Goal: Information Seeking & Learning: Learn about a topic

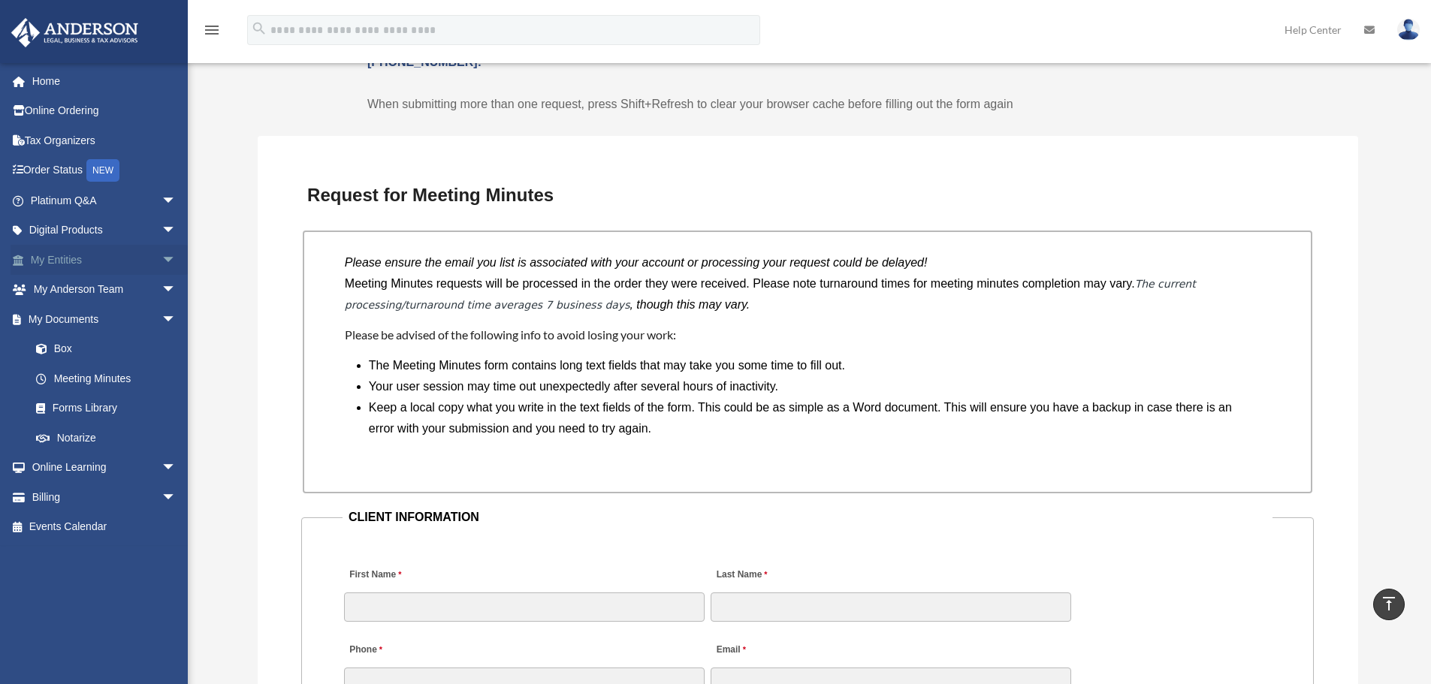
scroll to position [977, 0]
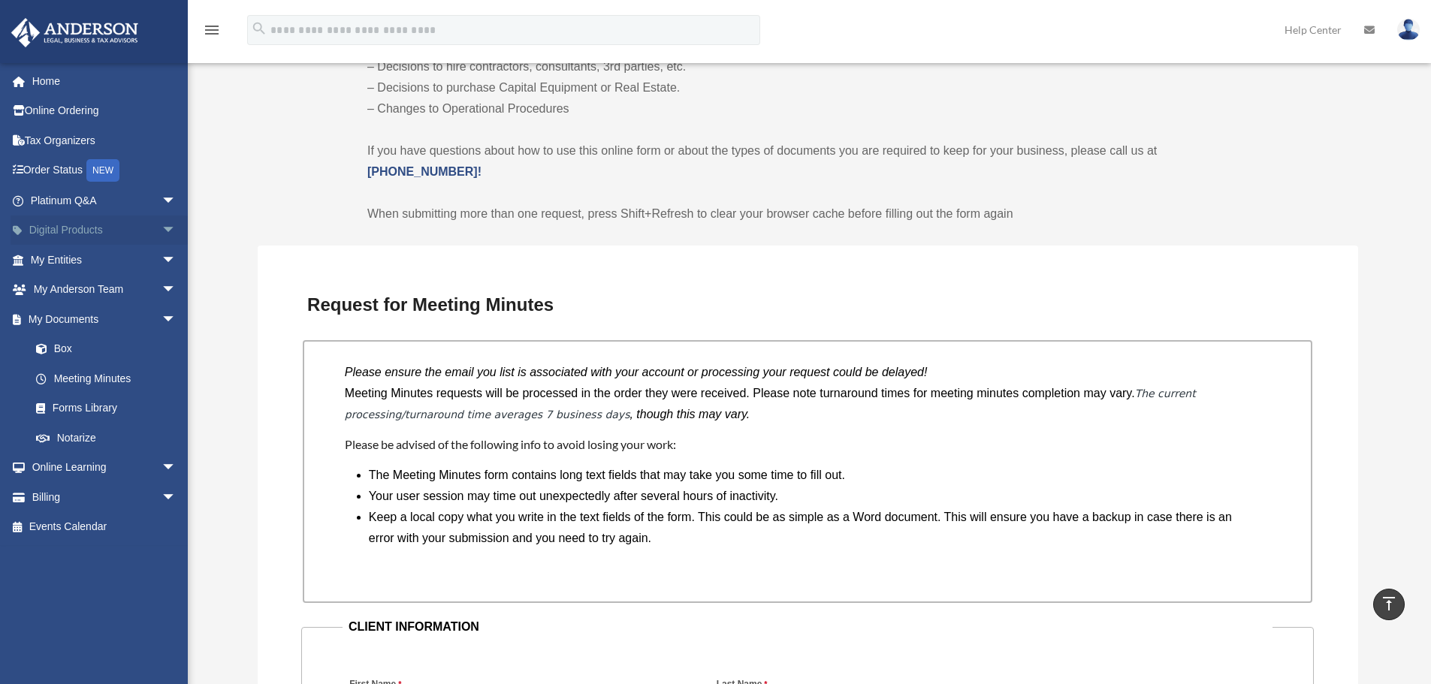
click at [162, 225] on span "arrow_drop_down" at bounding box center [177, 231] width 30 height 31
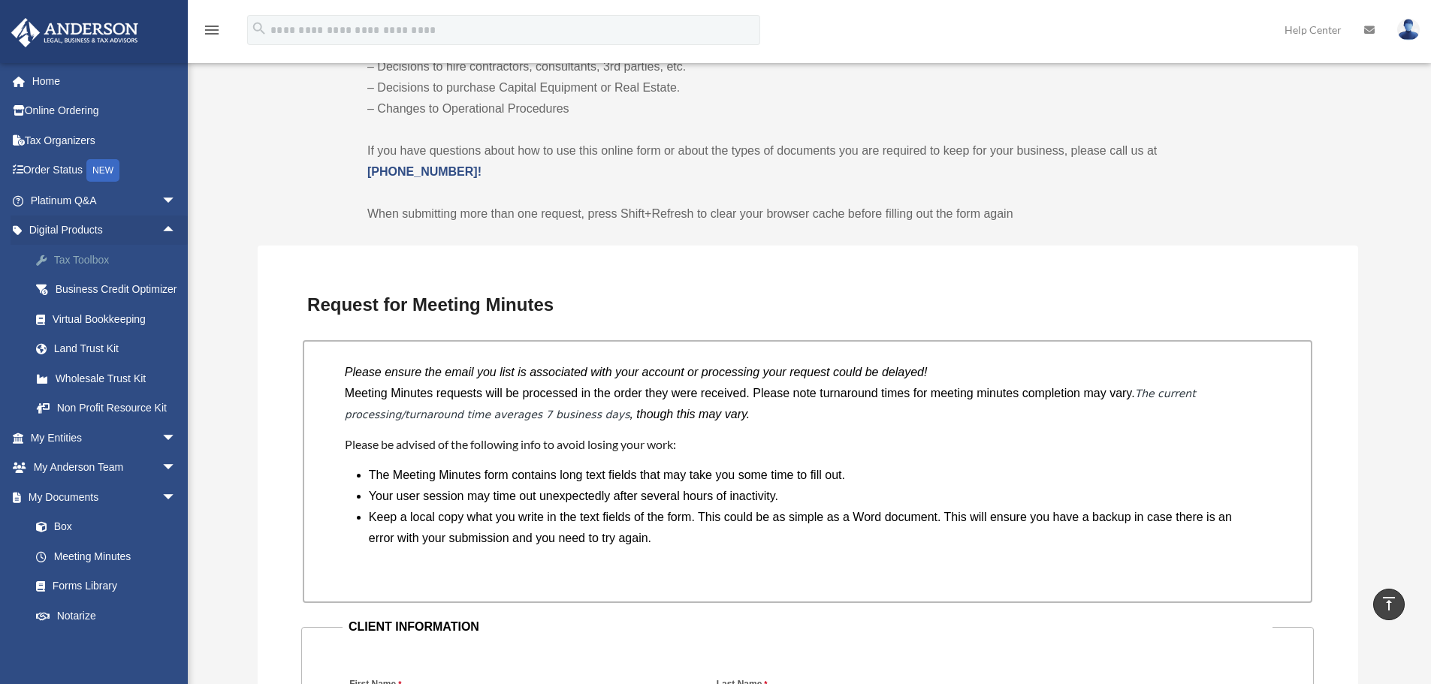
click at [70, 258] on div "Tax Toolbox" at bounding box center [117, 260] width 128 height 19
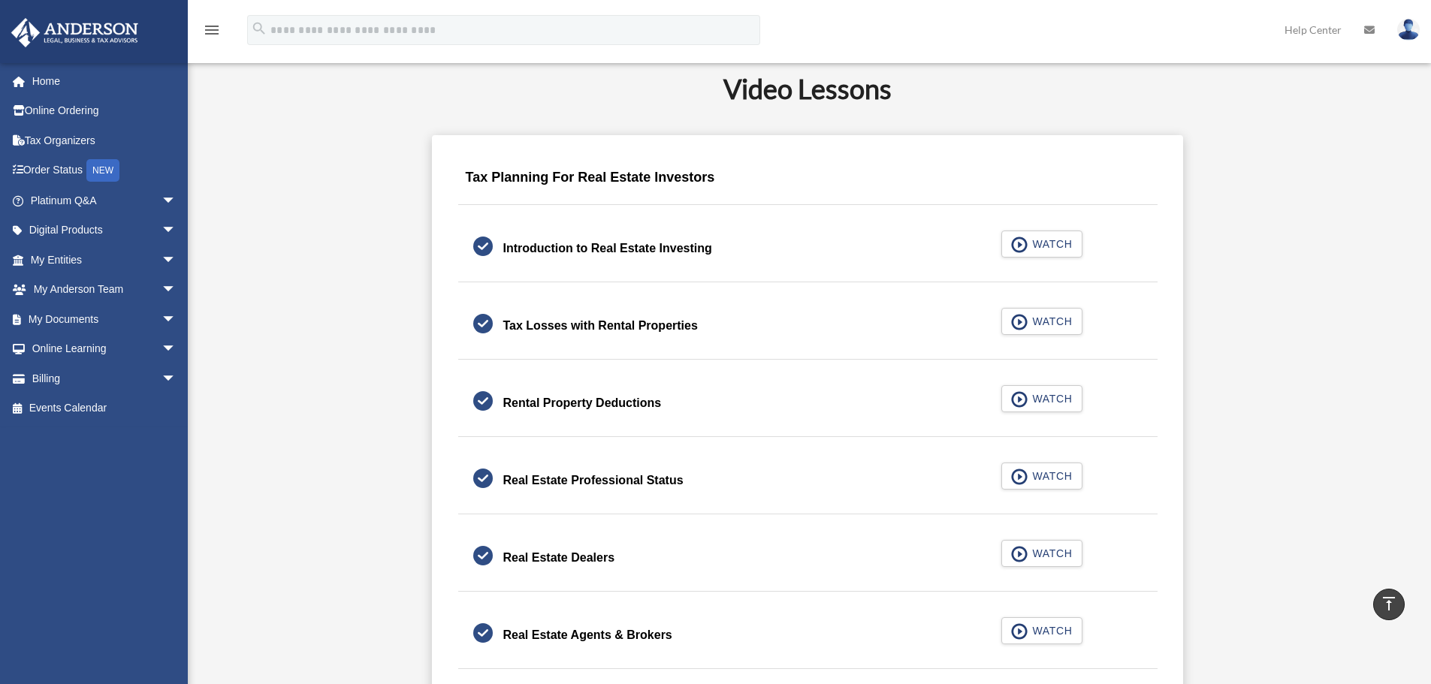
scroll to position [977, 0]
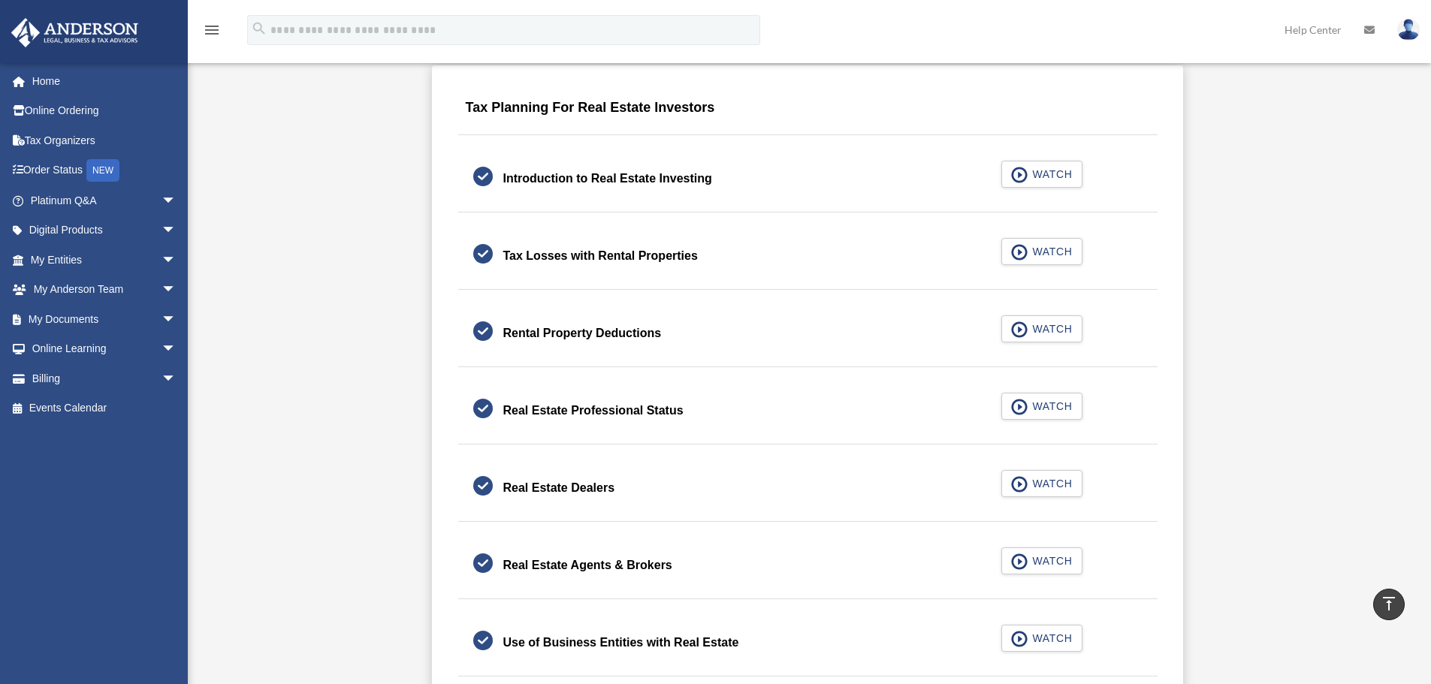
click at [547, 249] on div "Tax Losses with Rental Properties" at bounding box center [600, 256] width 195 height 21
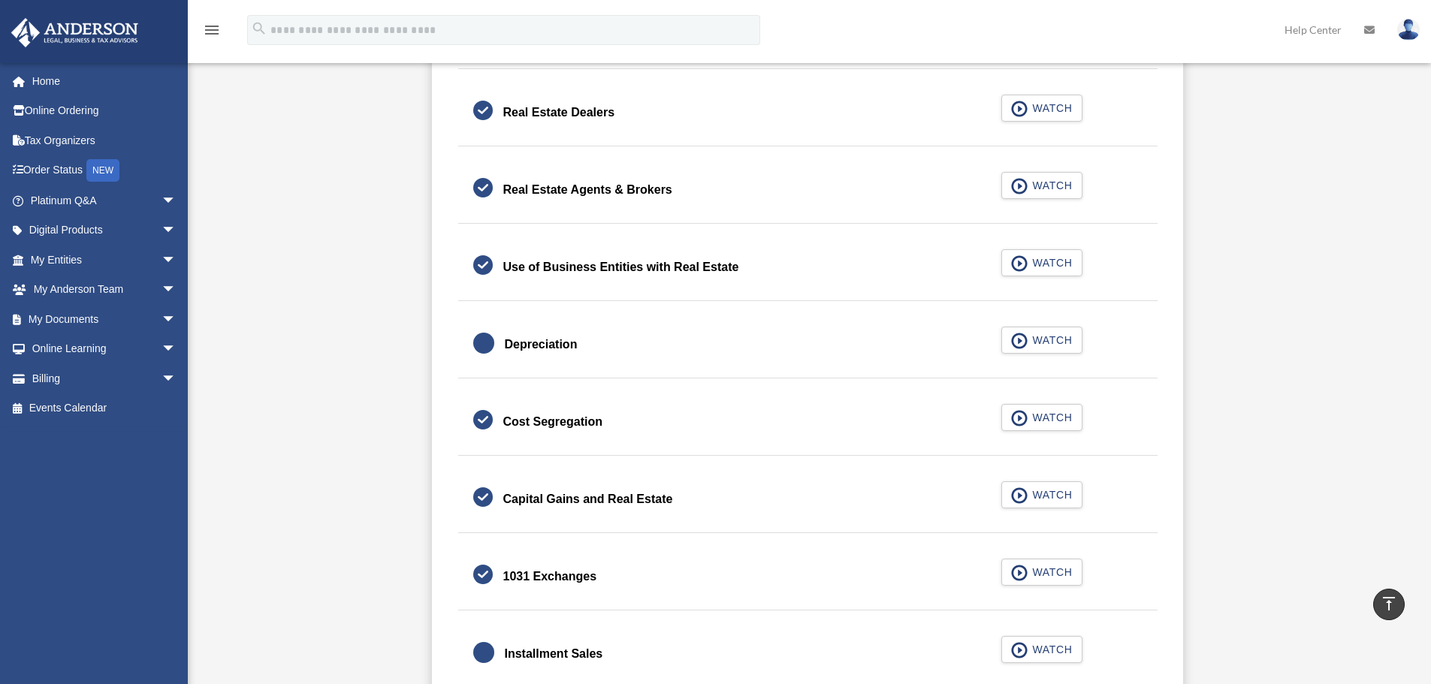
scroll to position [1485, 0]
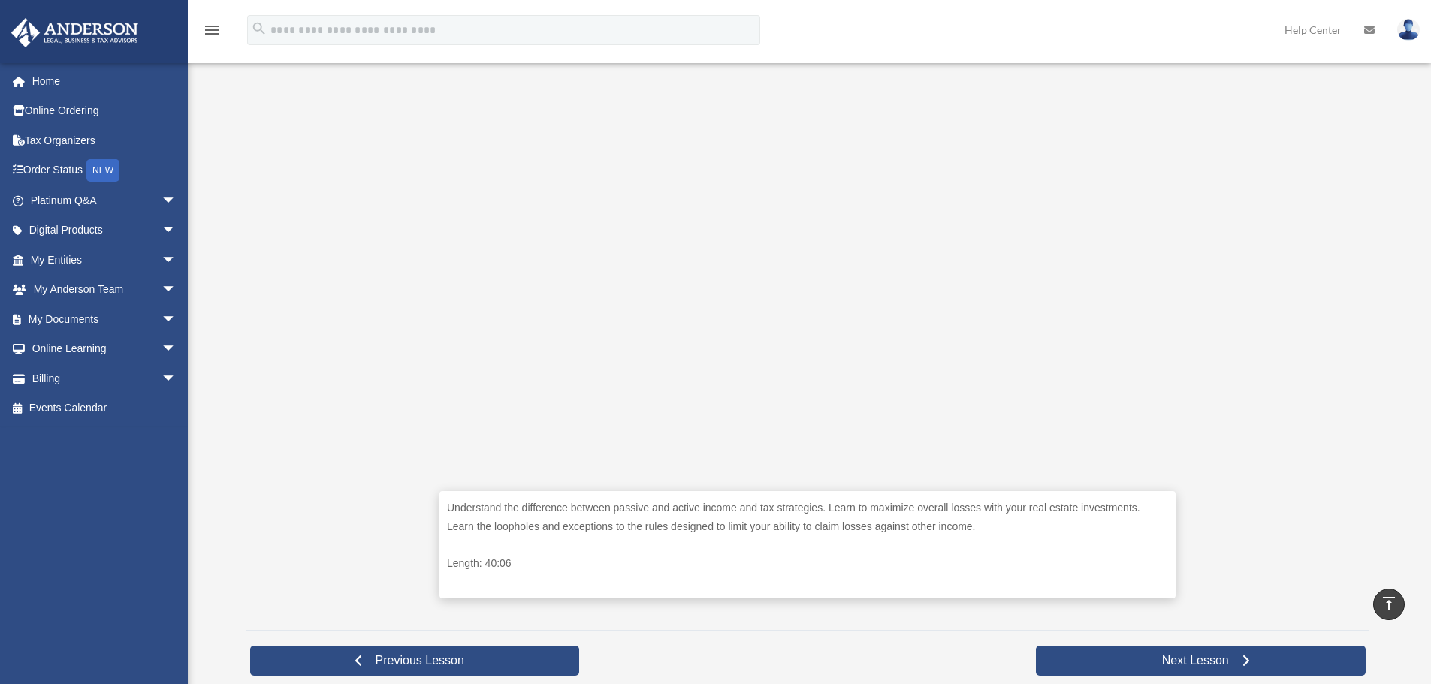
scroll to position [315, 0]
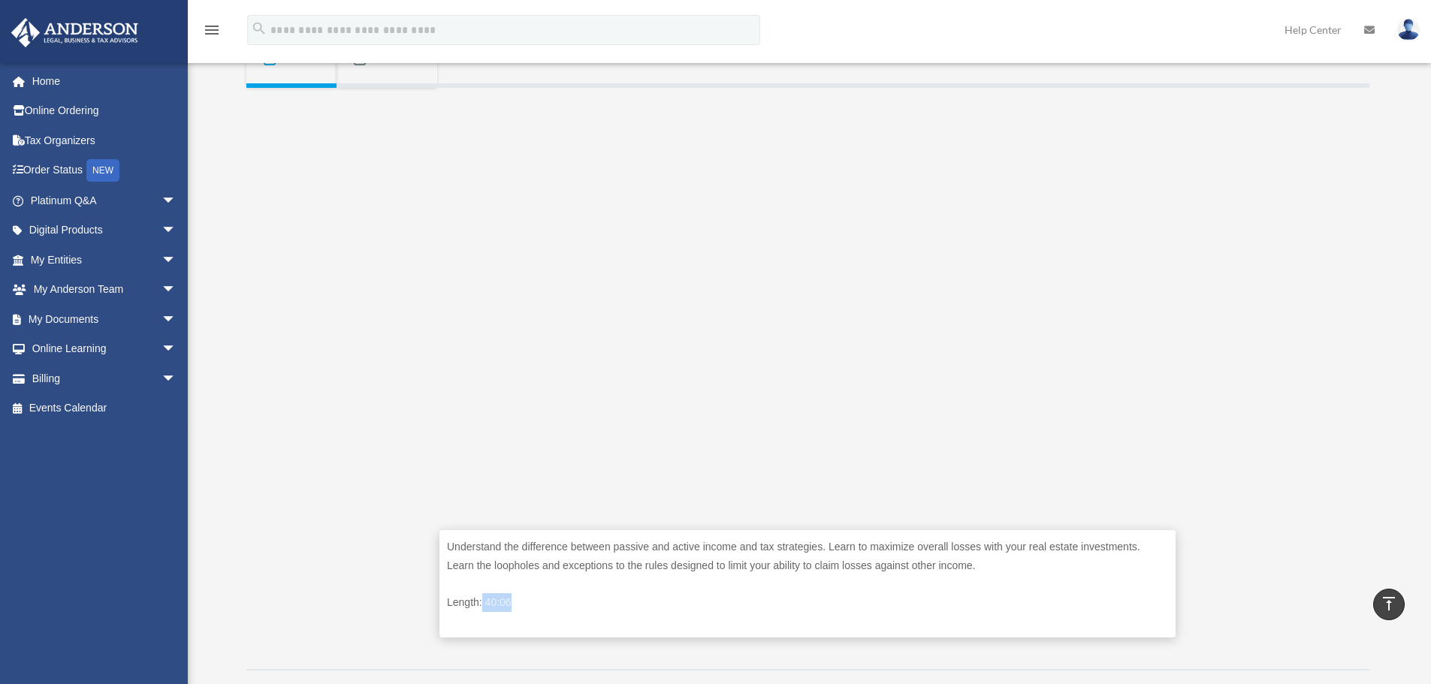
drag, startPoint x: 483, startPoint y: 600, endPoint x: 584, endPoint y: 604, distance: 100.7
click at [584, 604] on p "Length: 40:06" at bounding box center [807, 602] width 721 height 19
drag, startPoint x: 520, startPoint y: 559, endPoint x: 772, endPoint y: 565, distance: 252.5
click at [771, 563] on p "Understand the difference between passive and active income and tax strategies.…" at bounding box center [807, 556] width 721 height 37
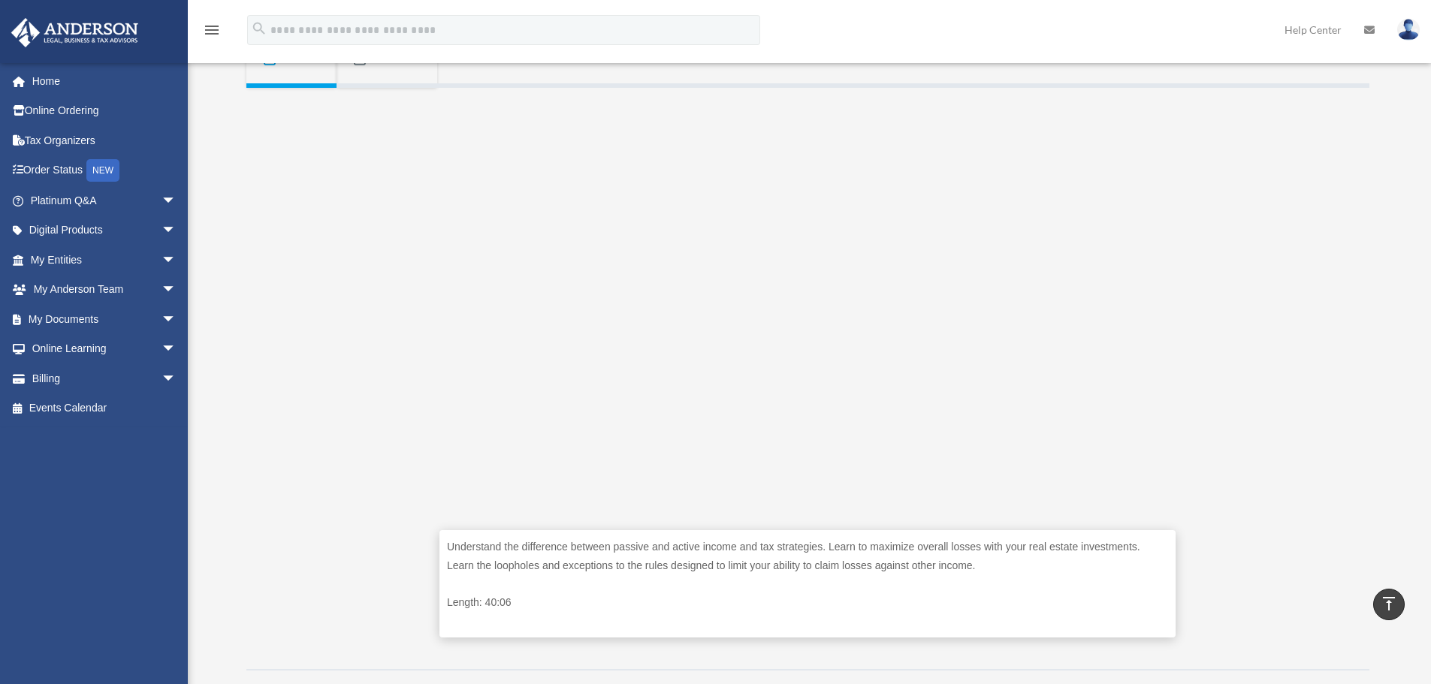
click at [772, 565] on p "Understand the difference between passive and active income and tax strategies.…" at bounding box center [807, 556] width 721 height 37
click at [430, 326] on div "Understand the difference between passive and active income and tax strategies.…" at bounding box center [807, 373] width 1123 height 571
click at [1276, 497] on div "Understand the difference between passive and active income and tax strategies.…" at bounding box center [807, 373] width 1123 height 571
drag, startPoint x: 1327, startPoint y: 407, endPoint x: 1360, endPoint y: 677, distance: 271.7
click at [1327, 418] on div "Understand the difference between passive and active income and tax strategies.…" at bounding box center [807, 373] width 1123 height 571
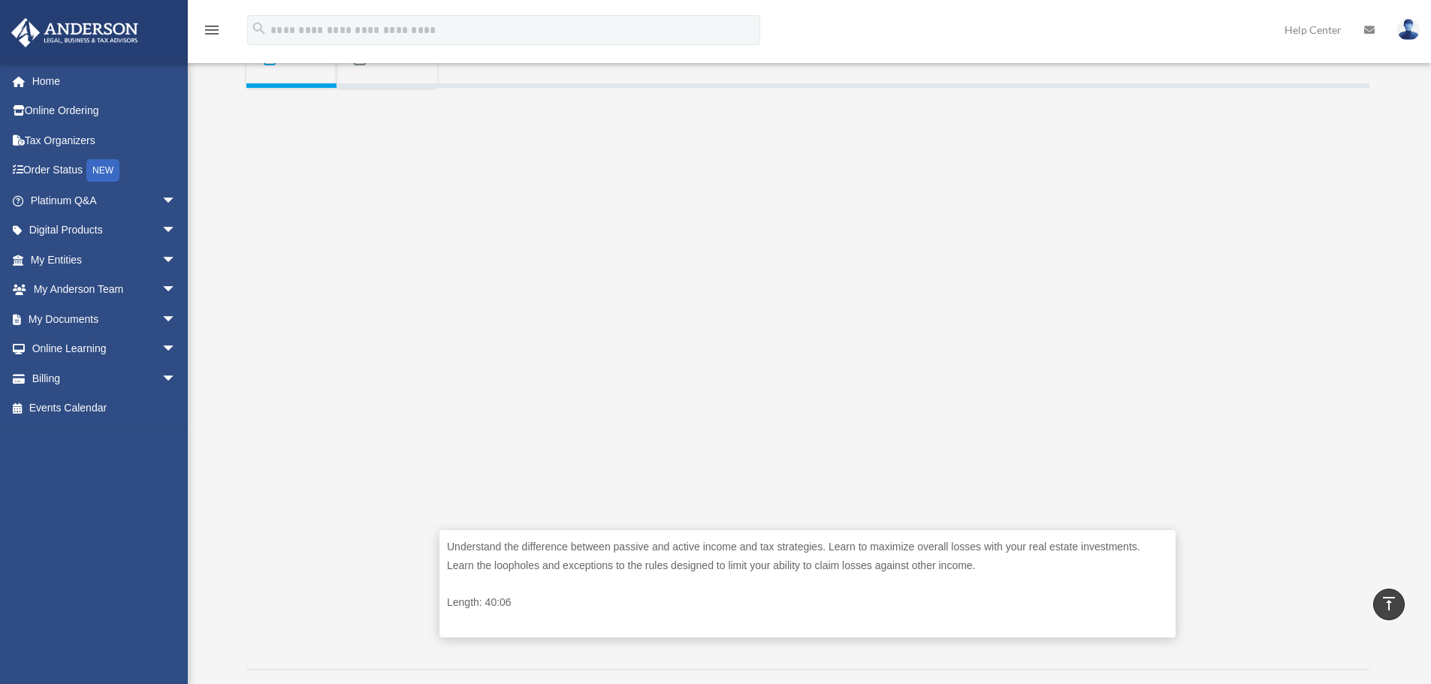
drag, startPoint x: 383, startPoint y: 313, endPoint x: 415, endPoint y: 318, distance: 31.9
click at [383, 313] on div "Understand the difference between passive and active income and tax strategies.…" at bounding box center [807, 373] width 1123 height 571
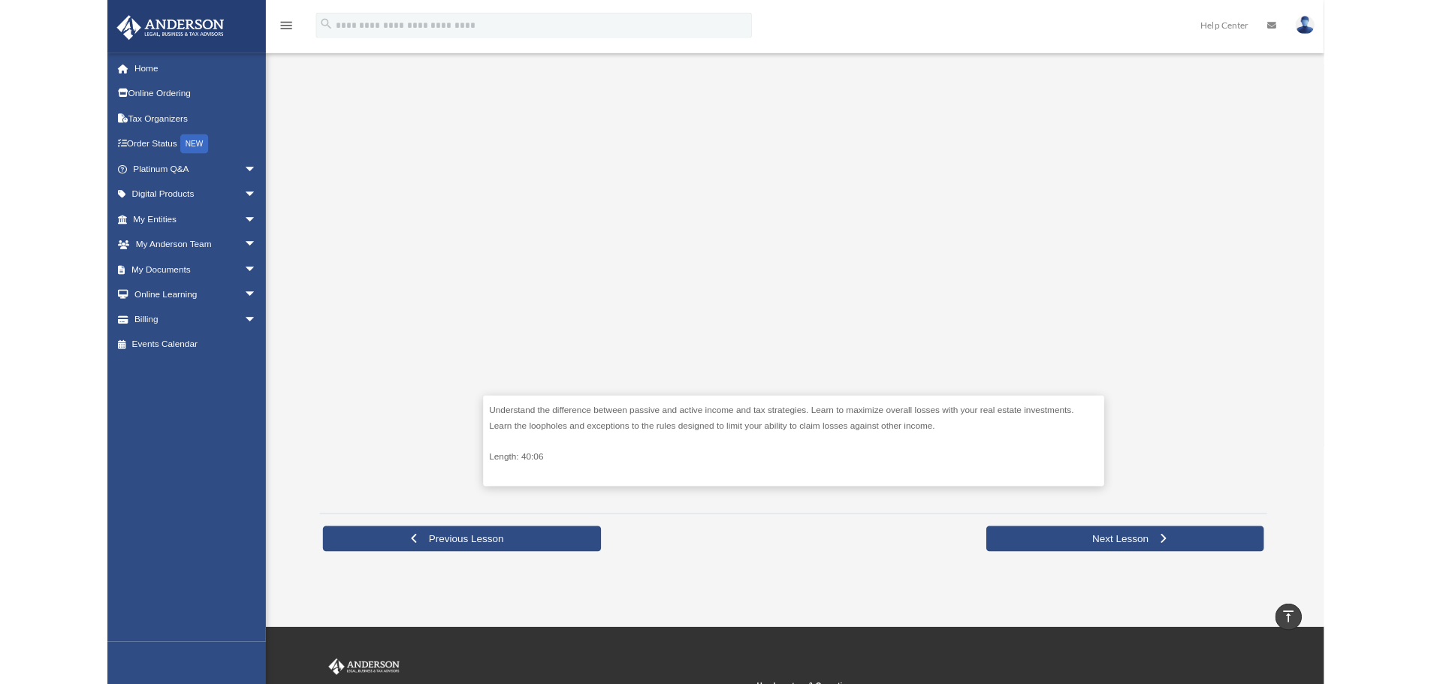
scroll to position [376, 0]
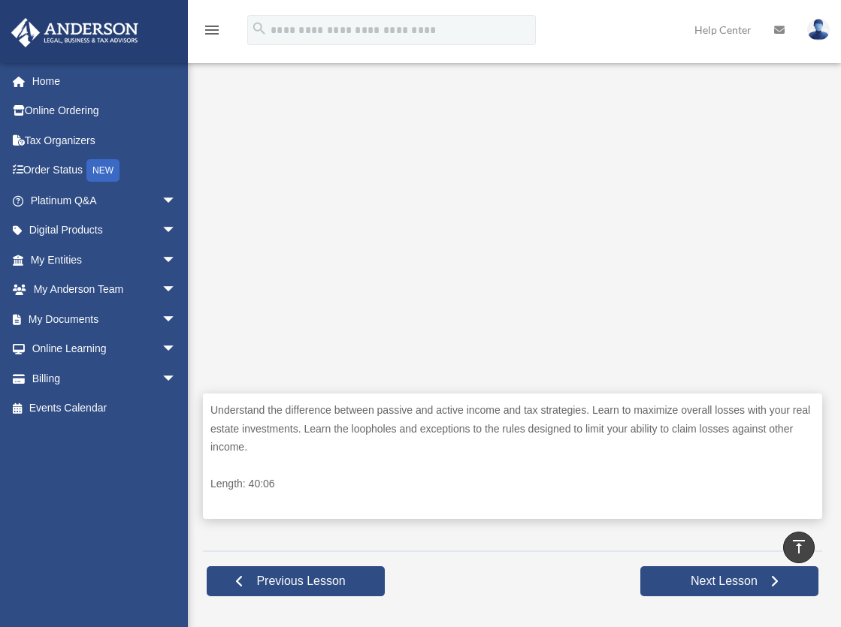
scroll to position [150, 0]
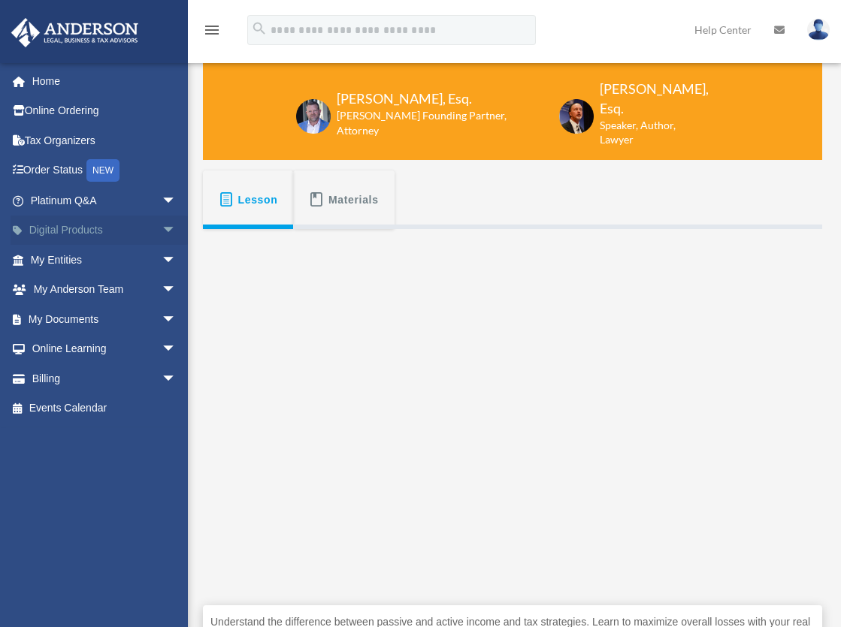
click at [165, 230] on span "arrow_drop_down" at bounding box center [177, 231] width 30 height 31
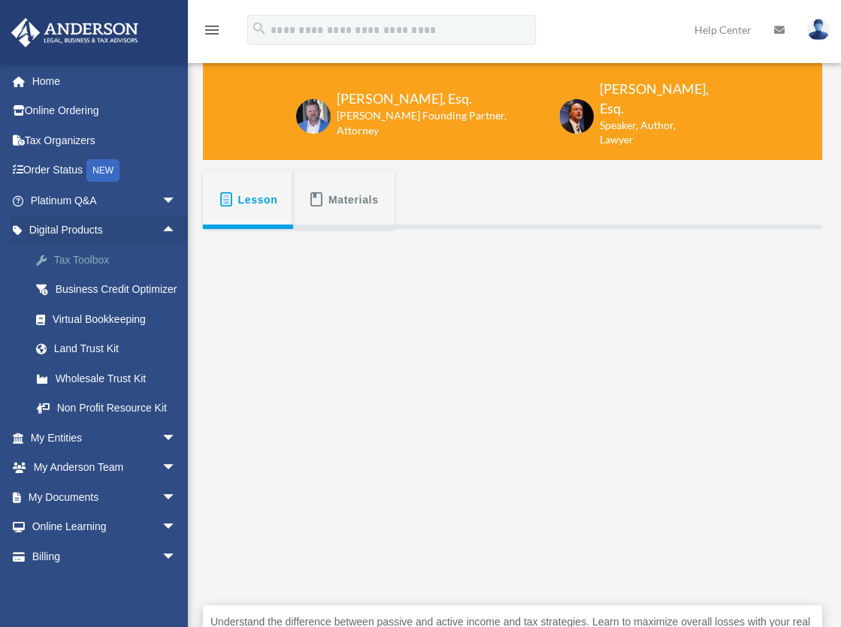
click at [71, 255] on div "Tax Toolbox" at bounding box center [117, 260] width 128 height 19
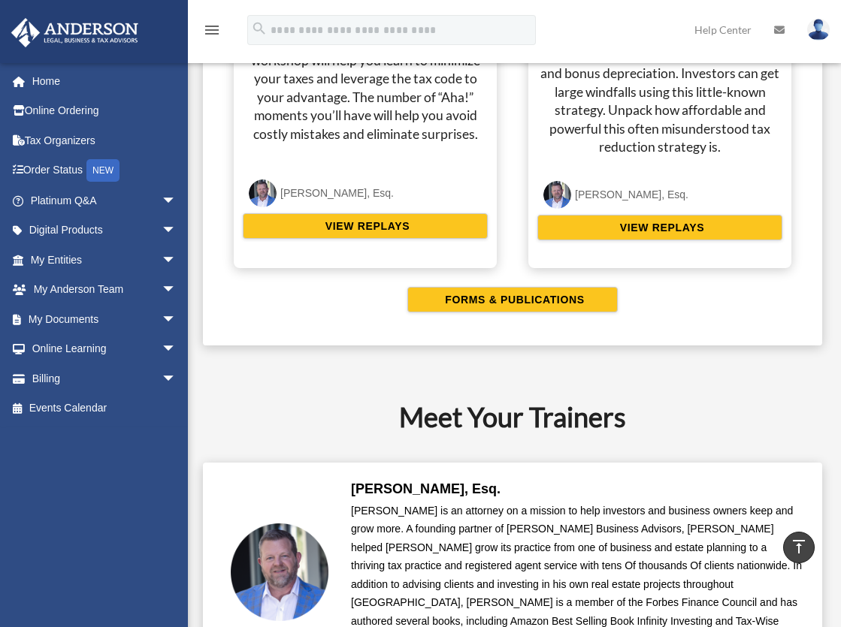
scroll to position [3005, 0]
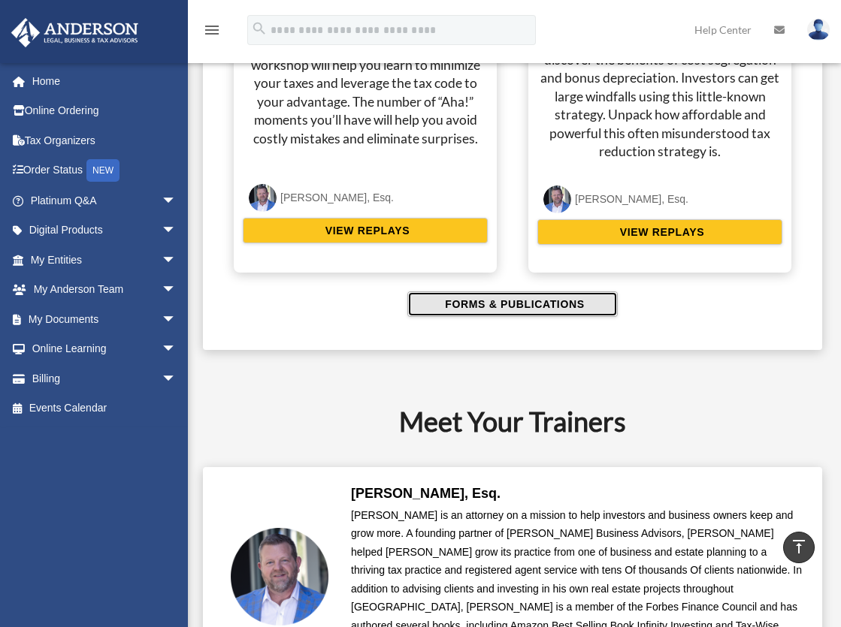
click at [461, 309] on span "FORMS & PUBLICATIONS" at bounding box center [511, 304] width 143 height 15
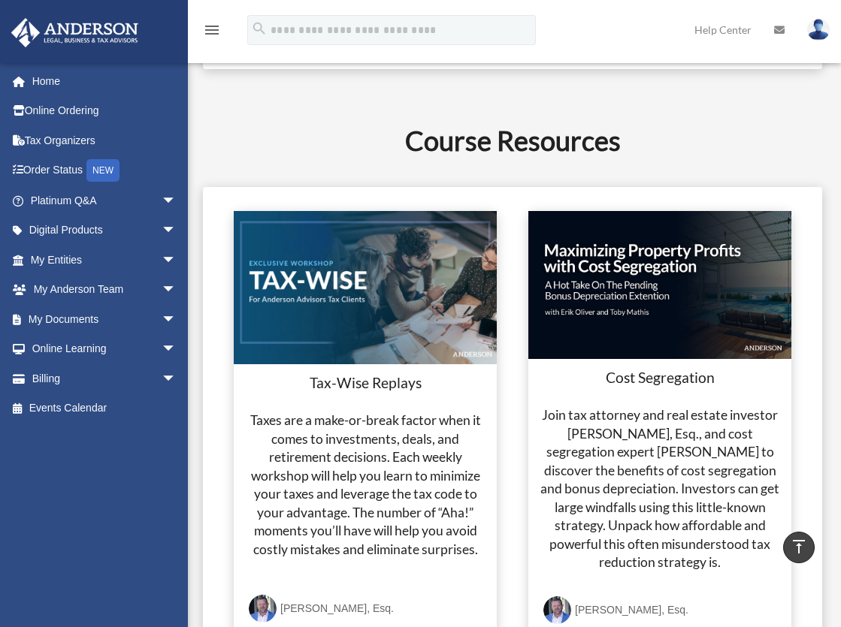
scroll to position [2404, 0]
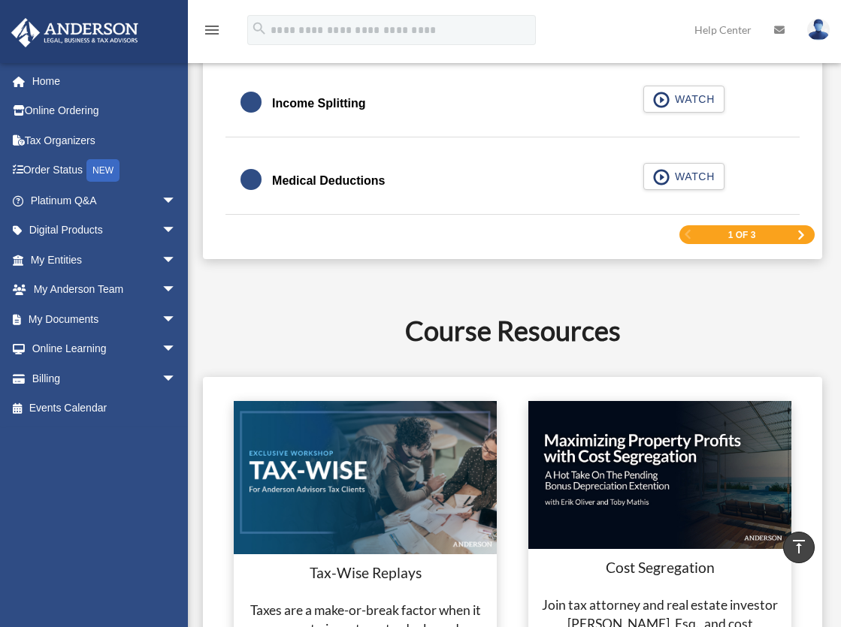
click at [804, 228] on div "1 of 3" at bounding box center [746, 234] width 135 height 19
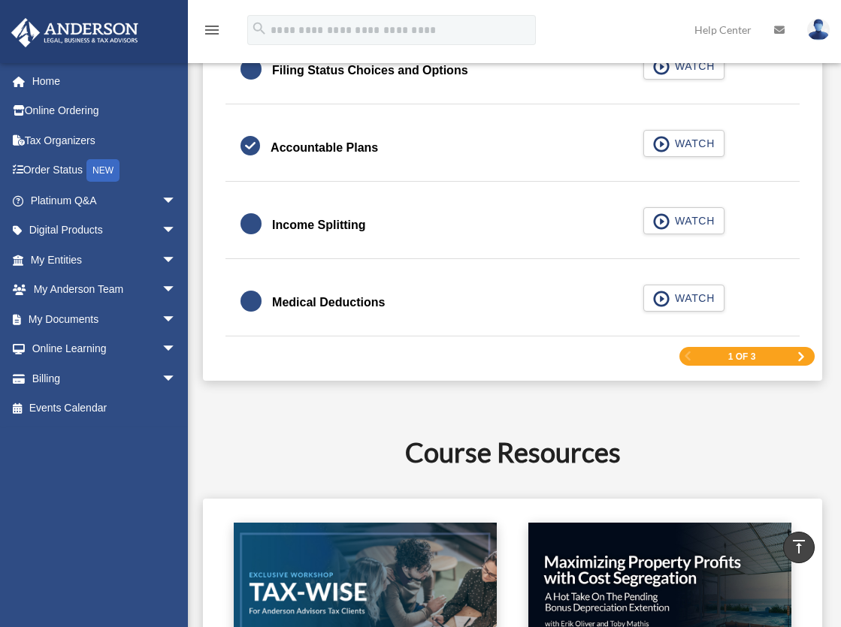
scroll to position [2329, 0]
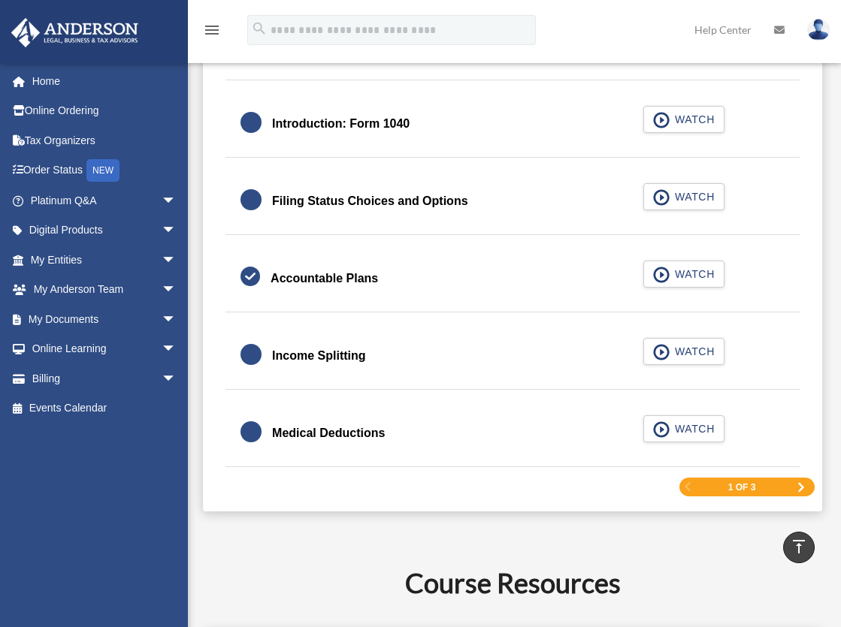
scroll to position [2178, 0]
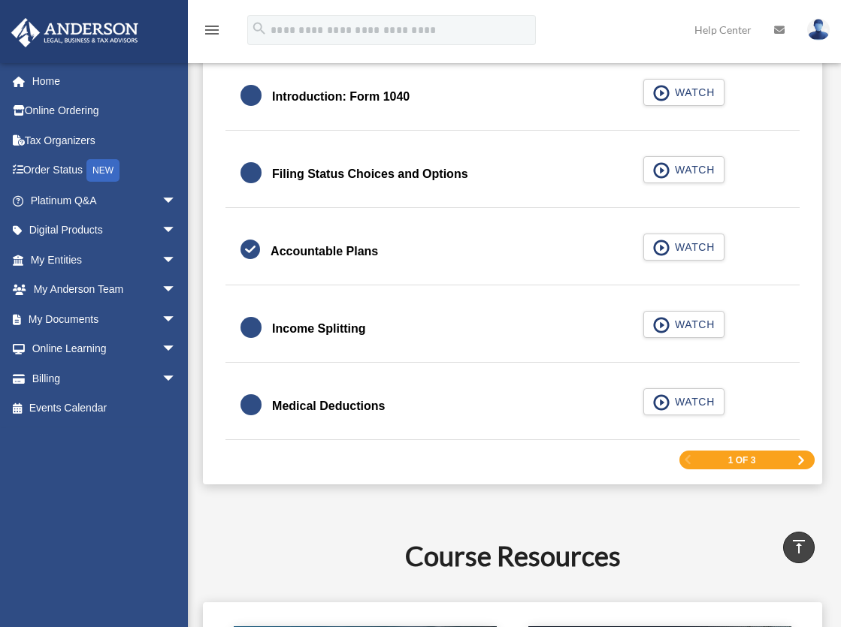
click at [801, 455] on link "Next Page" at bounding box center [800, 460] width 9 height 11
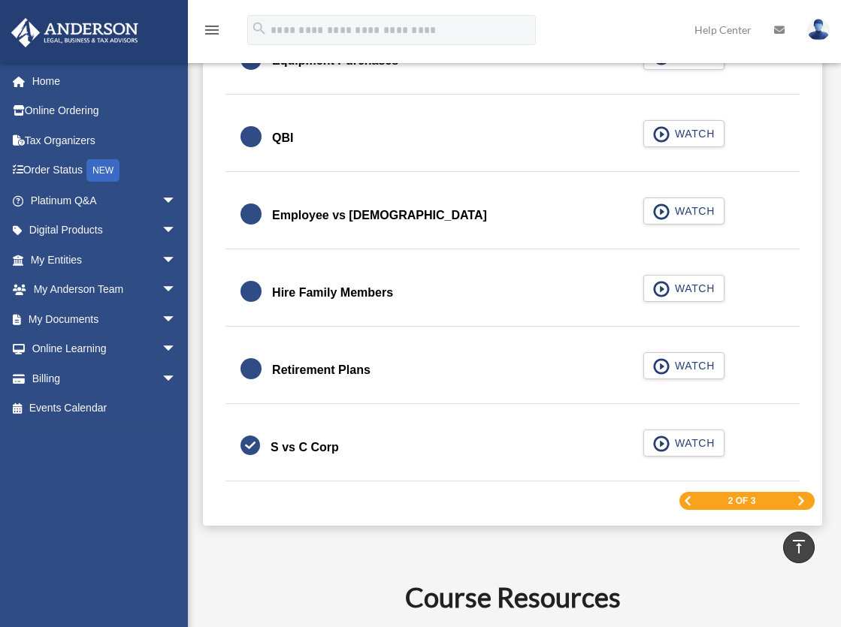
scroll to position [2103, 0]
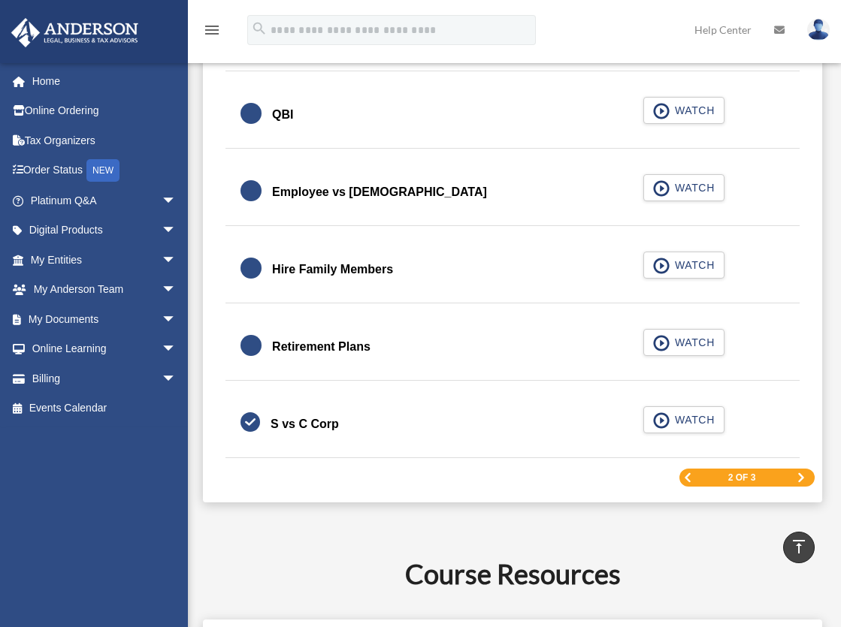
click at [797, 476] on span "Next Page" at bounding box center [800, 477] width 9 height 9
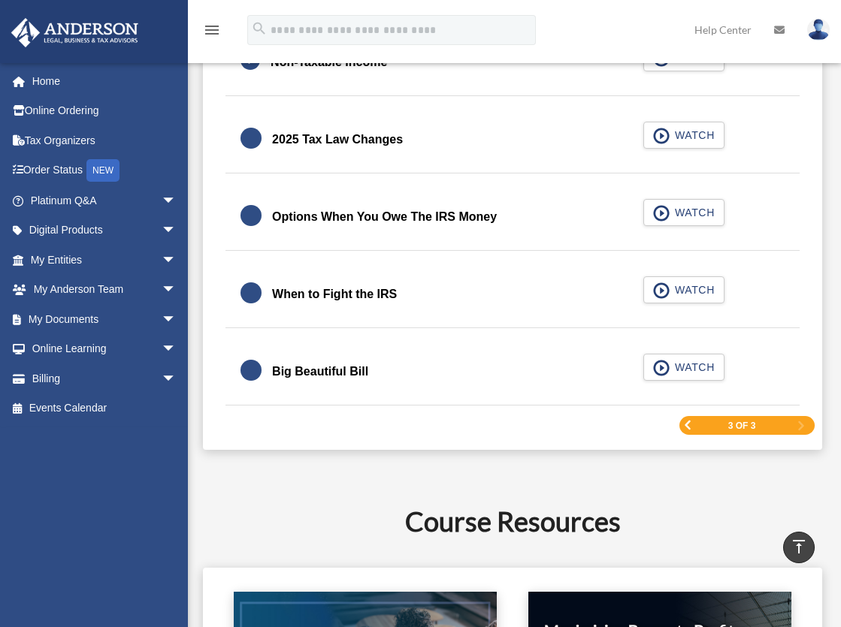
scroll to position [1931, 0]
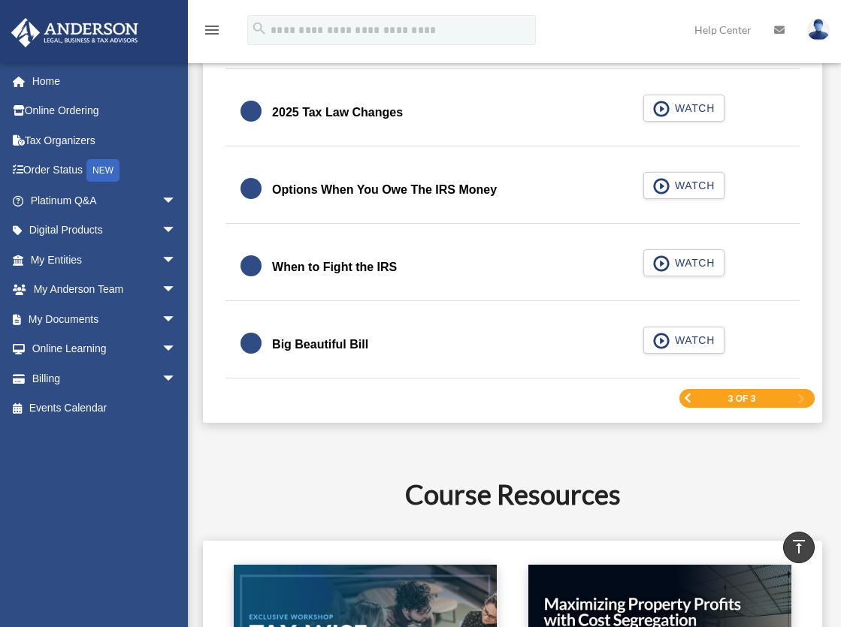
click at [682, 402] on div "3 of 3" at bounding box center [746, 398] width 135 height 19
click at [682, 395] on div "3 of 3" at bounding box center [746, 398] width 135 height 19
click at [687, 403] on span "Previous Page" at bounding box center [687, 398] width 9 height 9
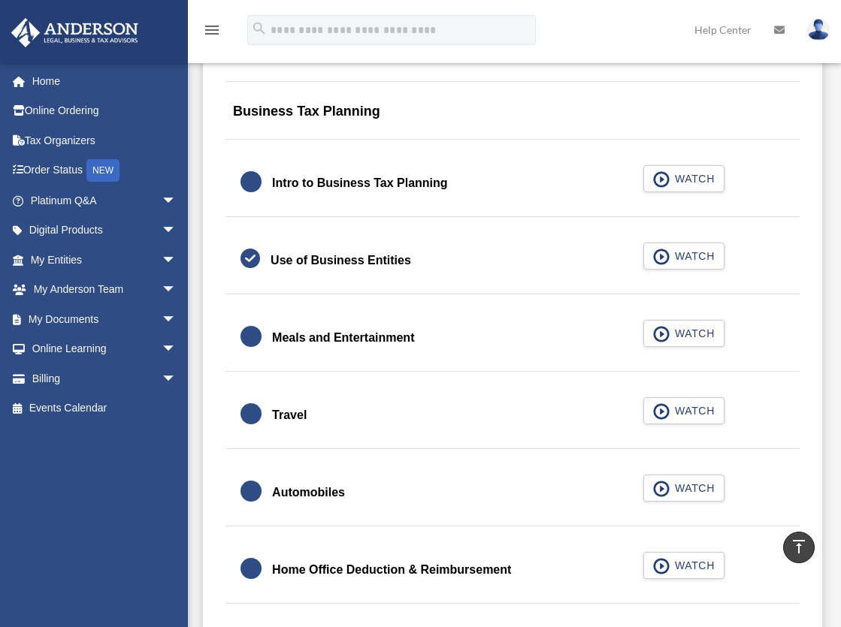
scroll to position [1255, 0]
